Goal: Task Accomplishment & Management: Manage account settings

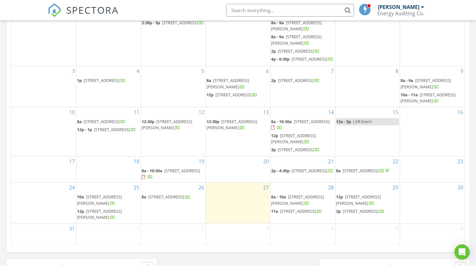
scroll to position [342, 0]
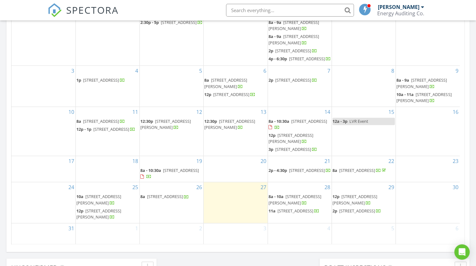
click at [303, 144] on span "8540 Dean Martin Dr 164, Las Vegas 89139" at bounding box center [290, 139] width 45 height 12
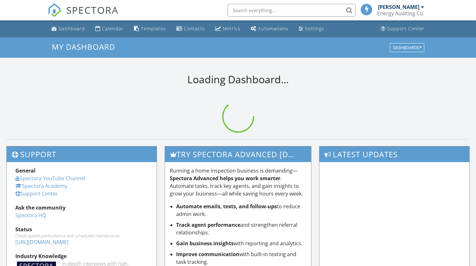
click at [415, 10] on div "Energy Auditing Co." at bounding box center [400, 13] width 47 height 6
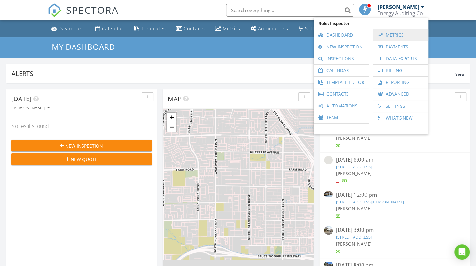
scroll to position [591, 485]
click at [397, 128] on link "Sign Out" at bounding box center [400, 130] width 49 height 12
